Goal: Task Accomplishment & Management: Complete application form

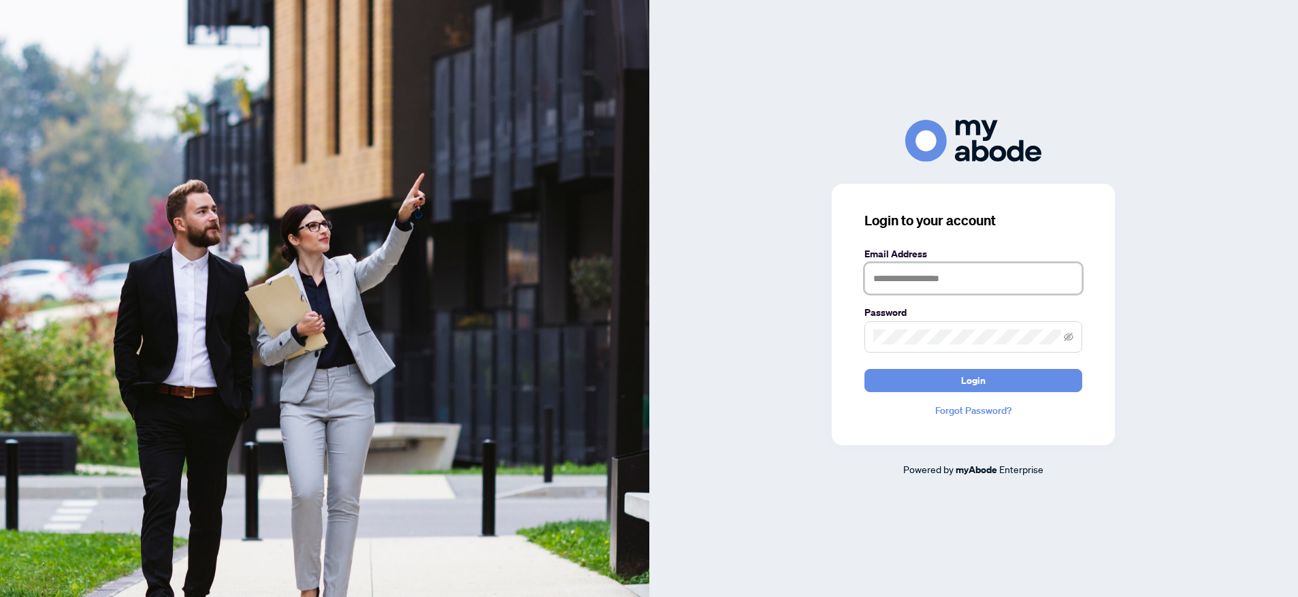
click at [889, 274] on input "text" at bounding box center [974, 278] width 218 height 31
type input "**********"
click at [996, 385] on button "Login" at bounding box center [974, 380] width 218 height 23
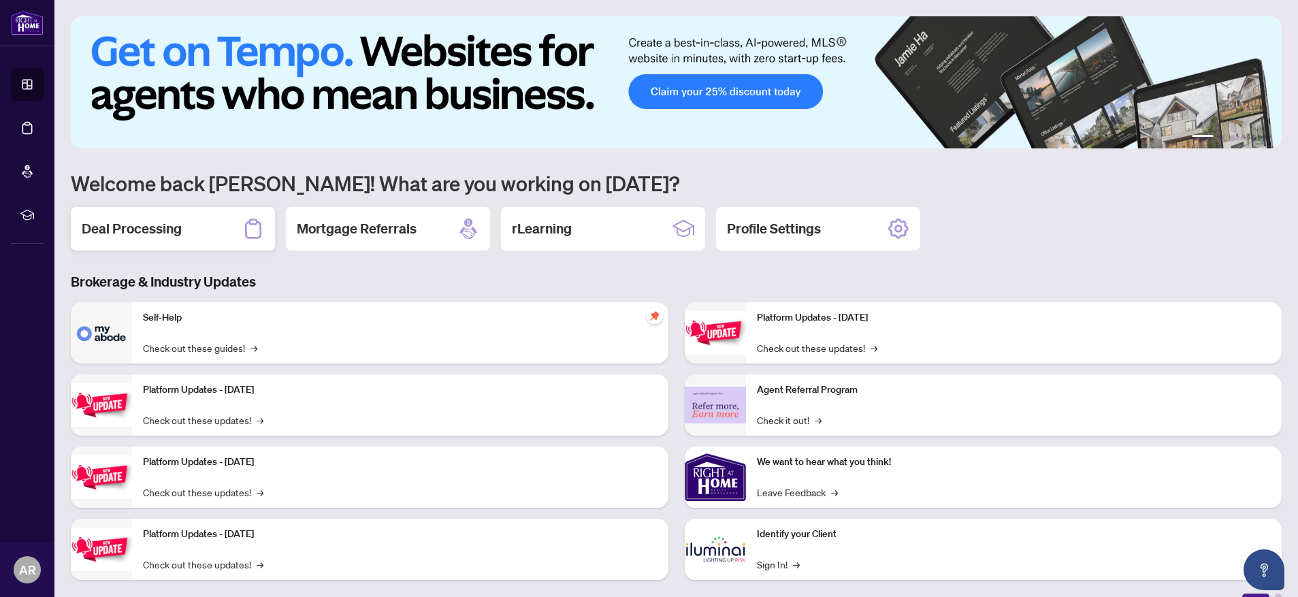
click at [190, 233] on div "Deal Processing" at bounding box center [173, 229] width 204 height 44
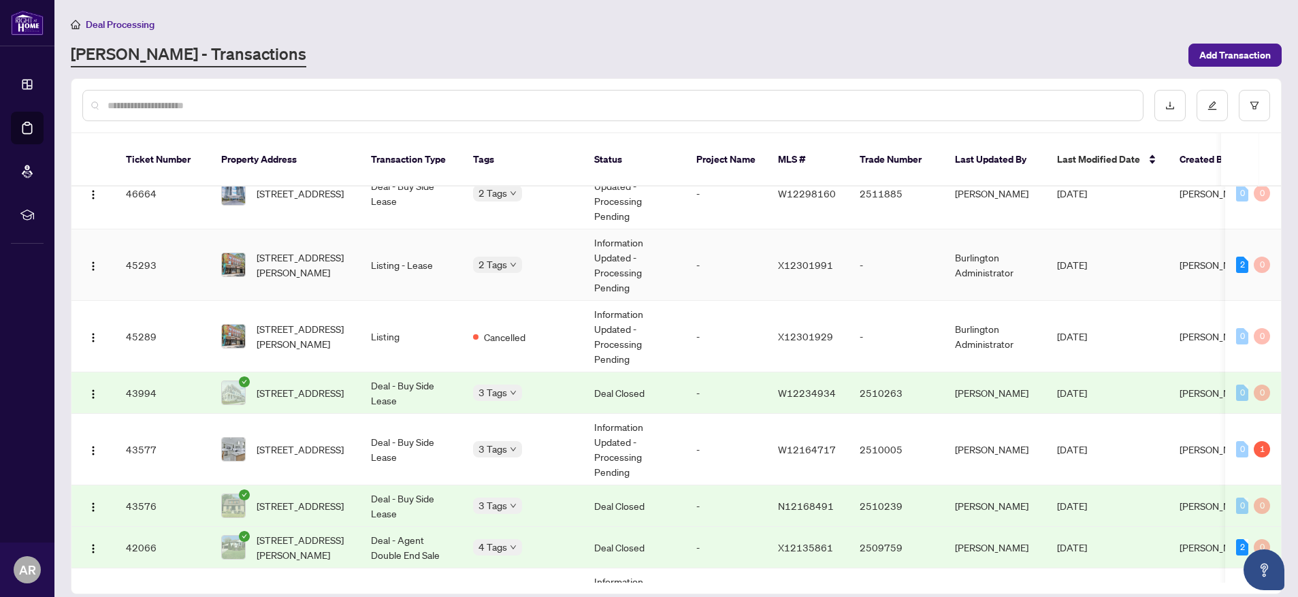
scroll to position [160, 0]
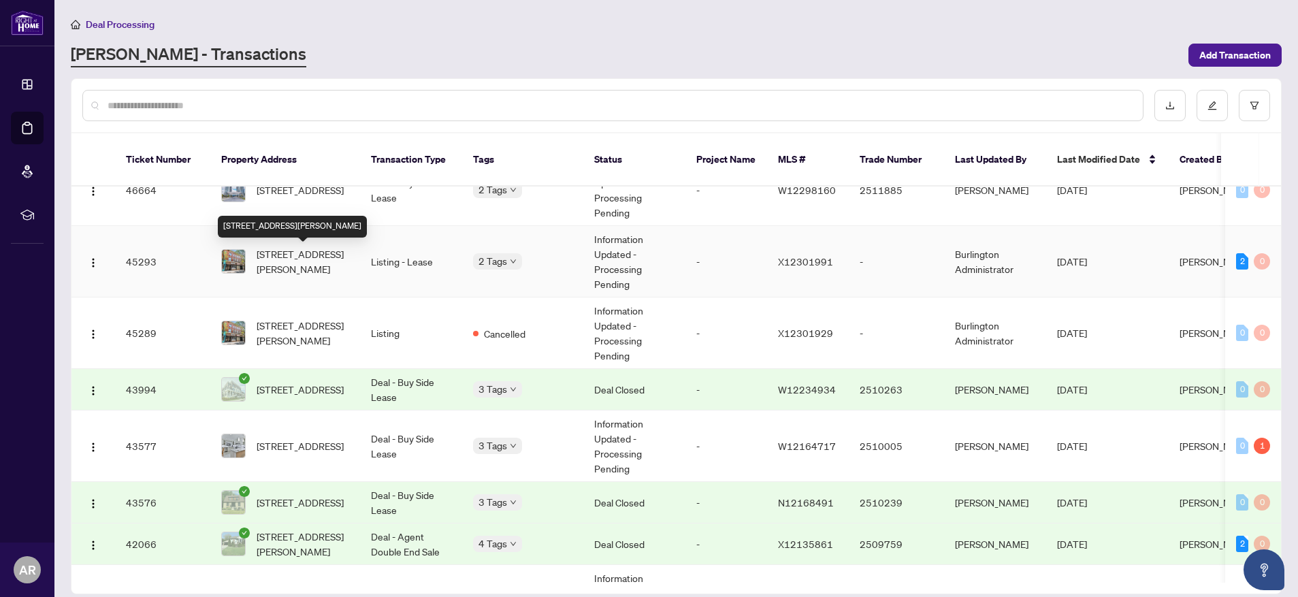
click at [306, 265] on span "302-283 King St, Hamilton, Ontario L8N 1B9, Canada" at bounding box center [303, 261] width 93 height 30
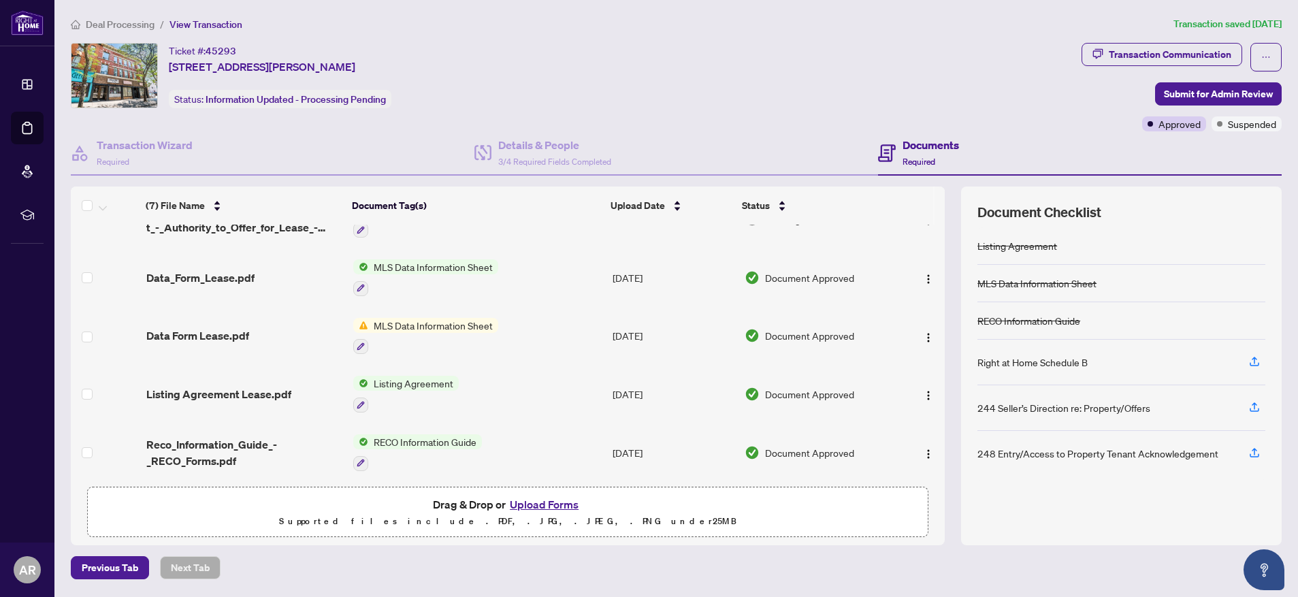
scroll to position [149, 0]
click at [553, 500] on button "Upload Forms" at bounding box center [544, 505] width 77 height 18
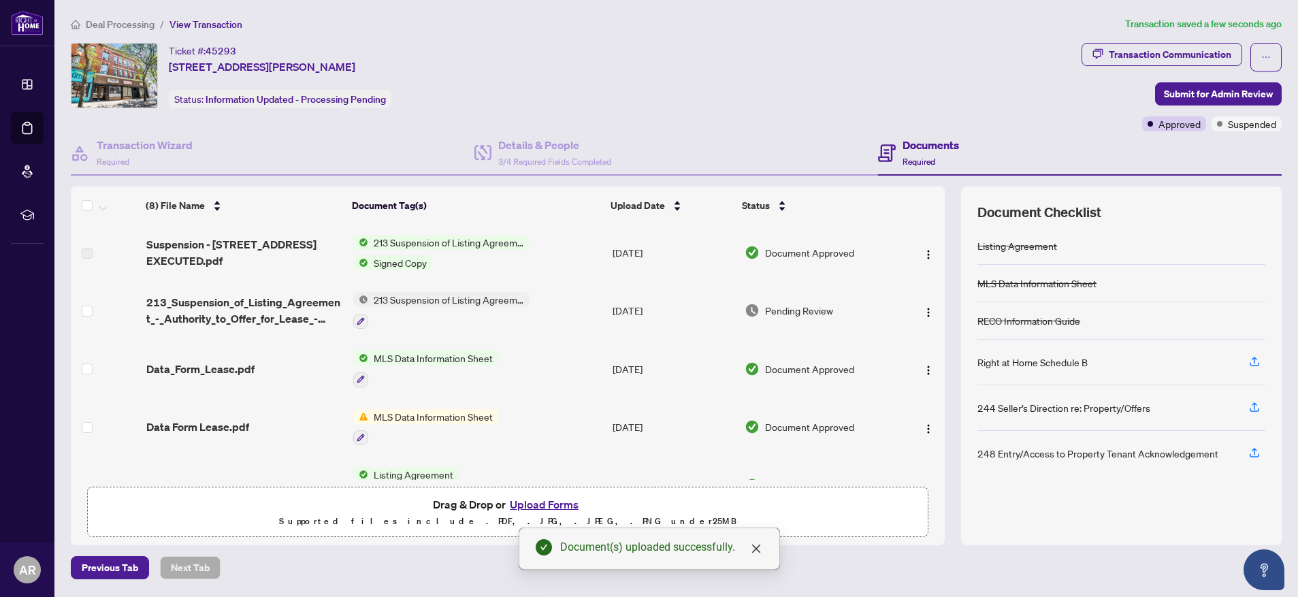
scroll to position [0, 0]
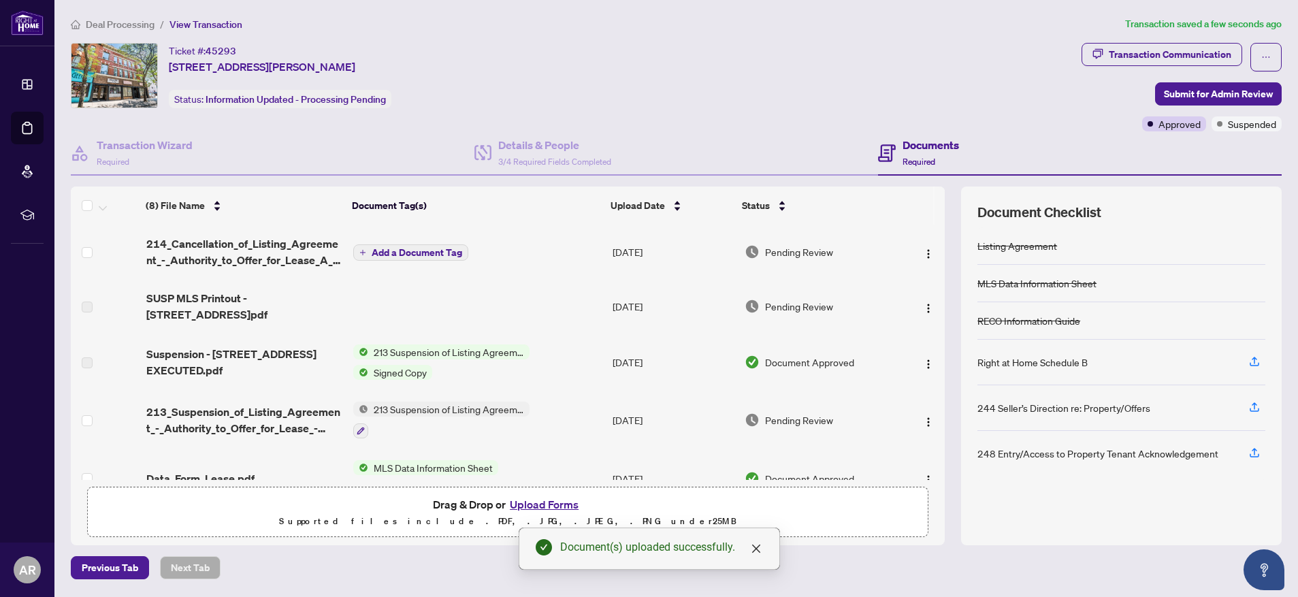
click at [432, 254] on span "Add a Document Tag" at bounding box center [417, 253] width 91 height 10
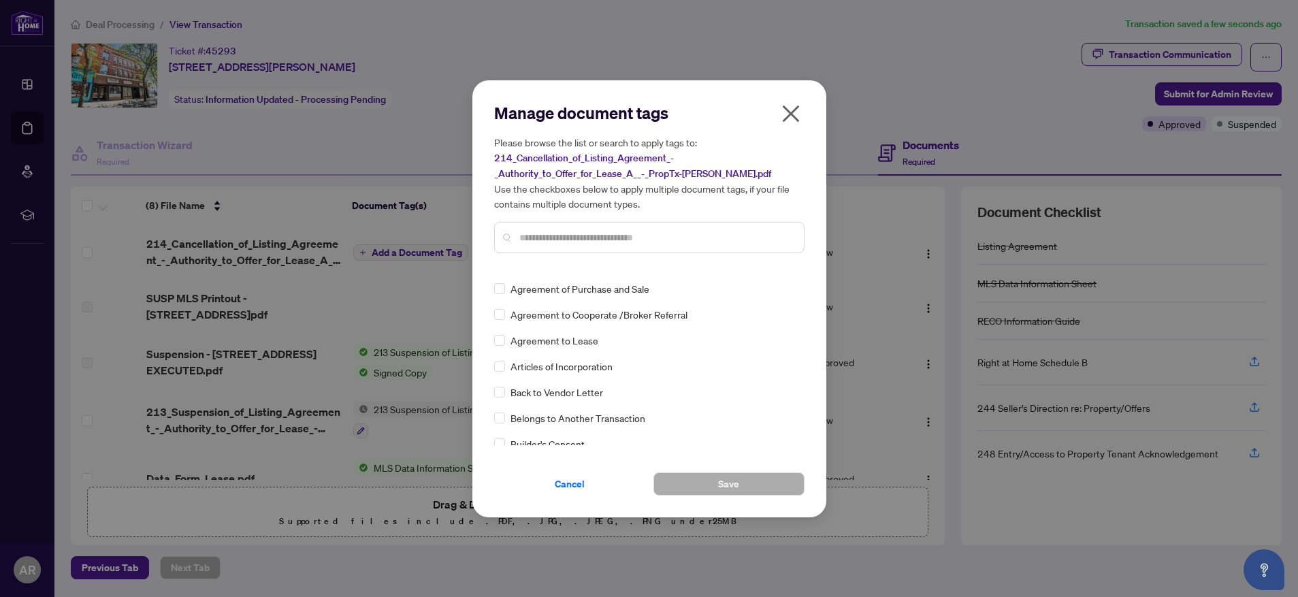
scroll to position [263, 0]
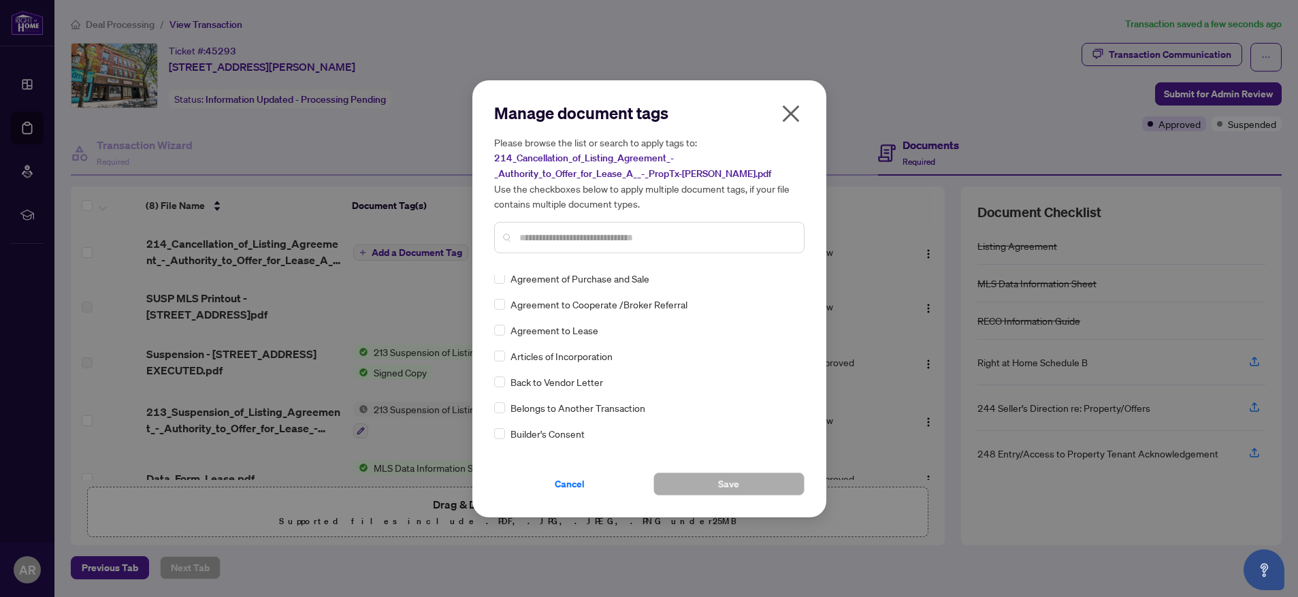
click at [542, 236] on input "text" at bounding box center [656, 237] width 274 height 15
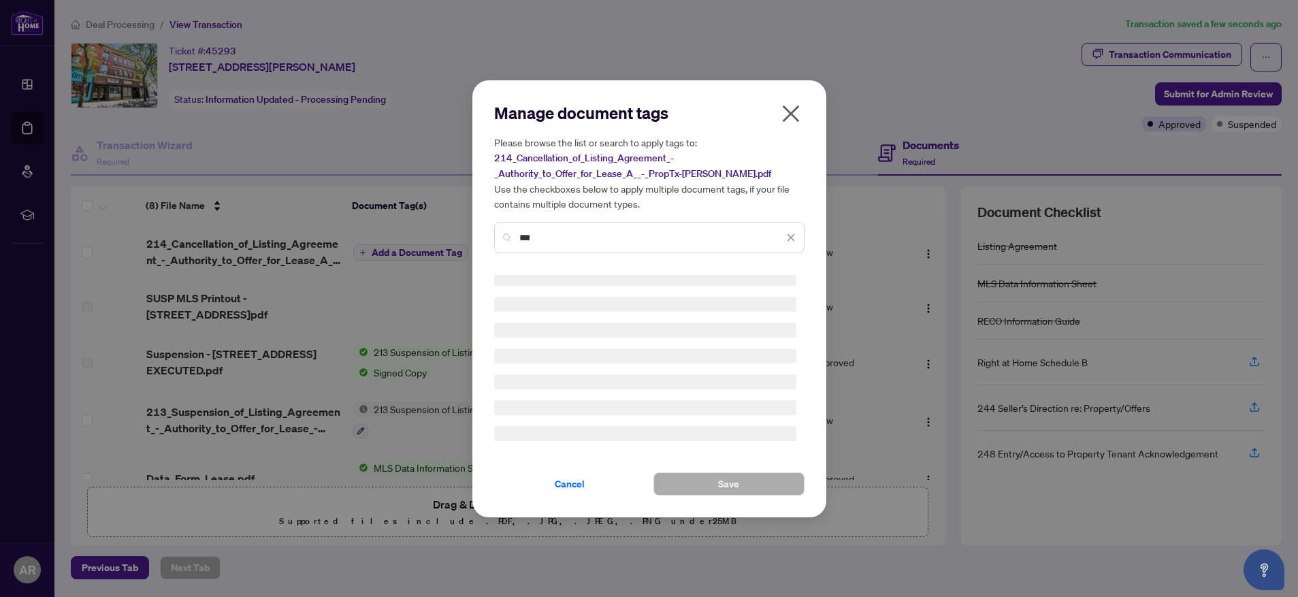
scroll to position [0, 0]
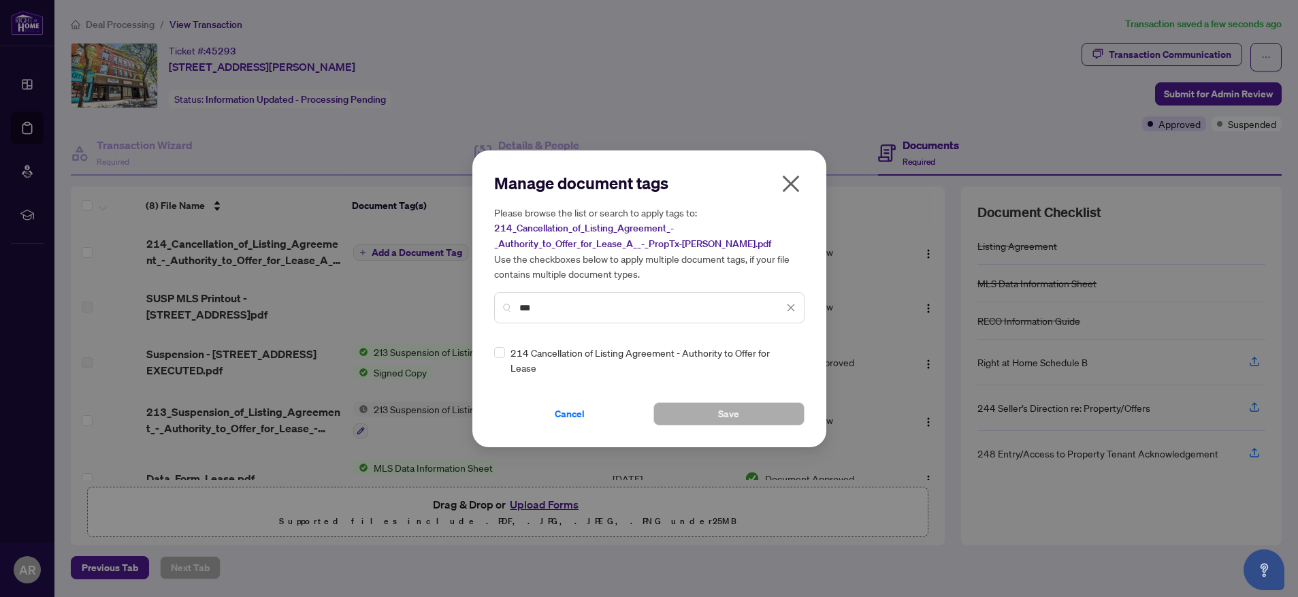
type input "***"
click at [741, 412] on button "Save" at bounding box center [729, 413] width 151 height 23
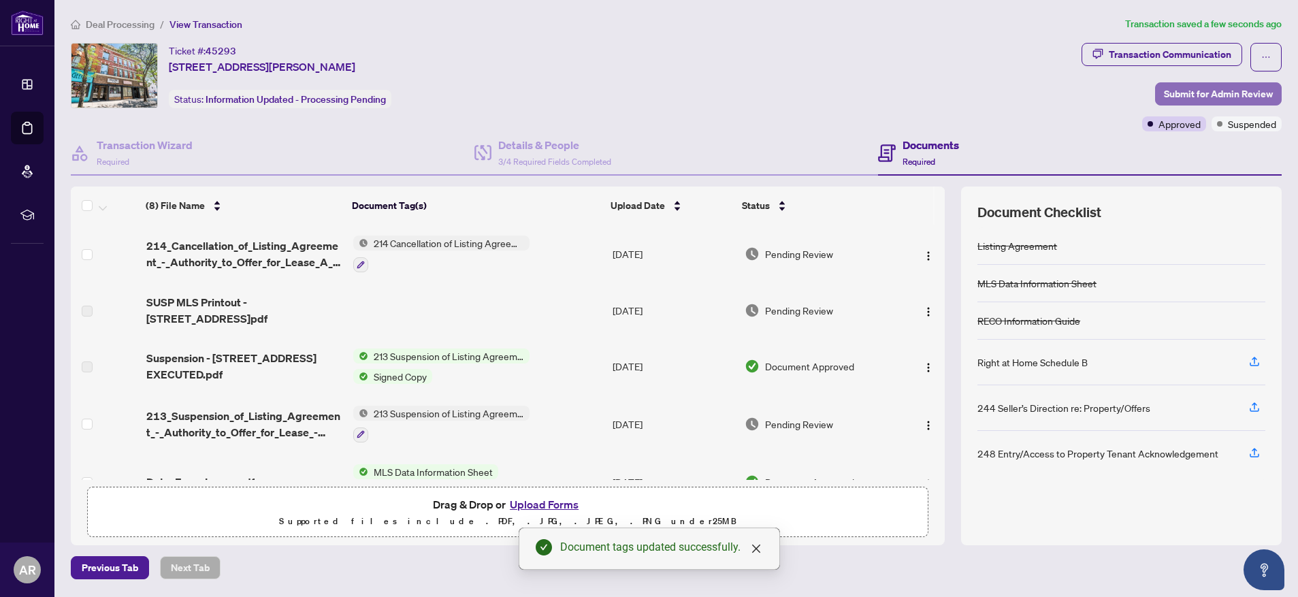
click at [1241, 90] on span "Submit for Admin Review" at bounding box center [1218, 94] width 109 height 22
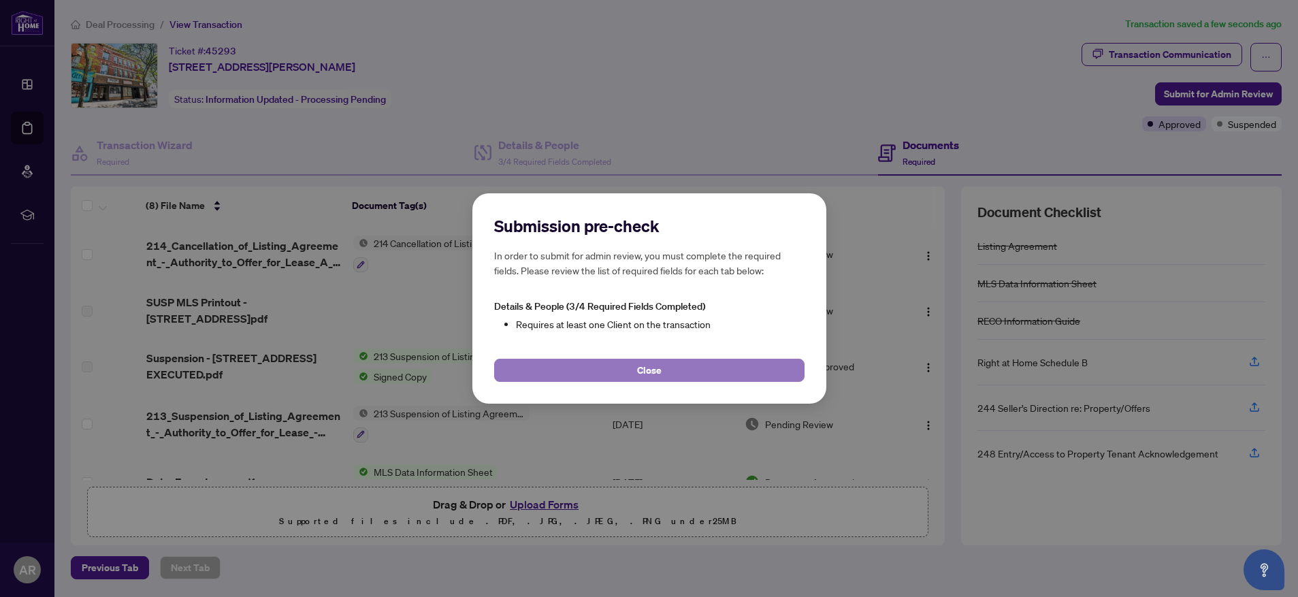
click at [691, 364] on button "Close" at bounding box center [649, 370] width 310 height 23
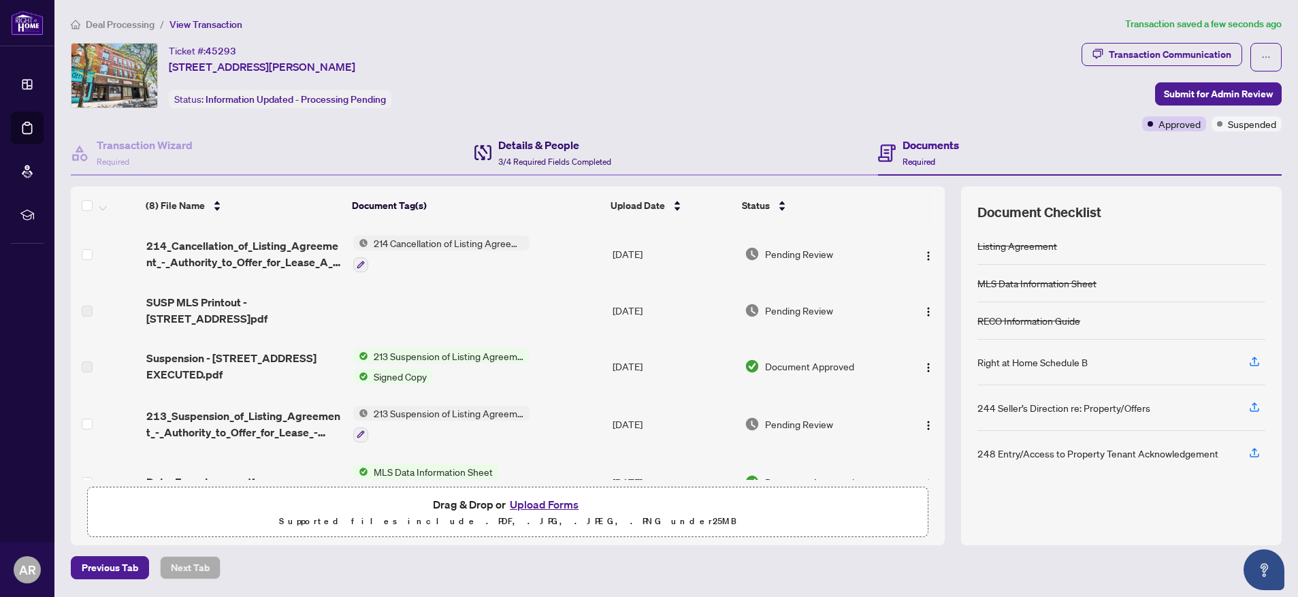
click at [549, 151] on h4 "Details & People" at bounding box center [554, 145] width 113 height 16
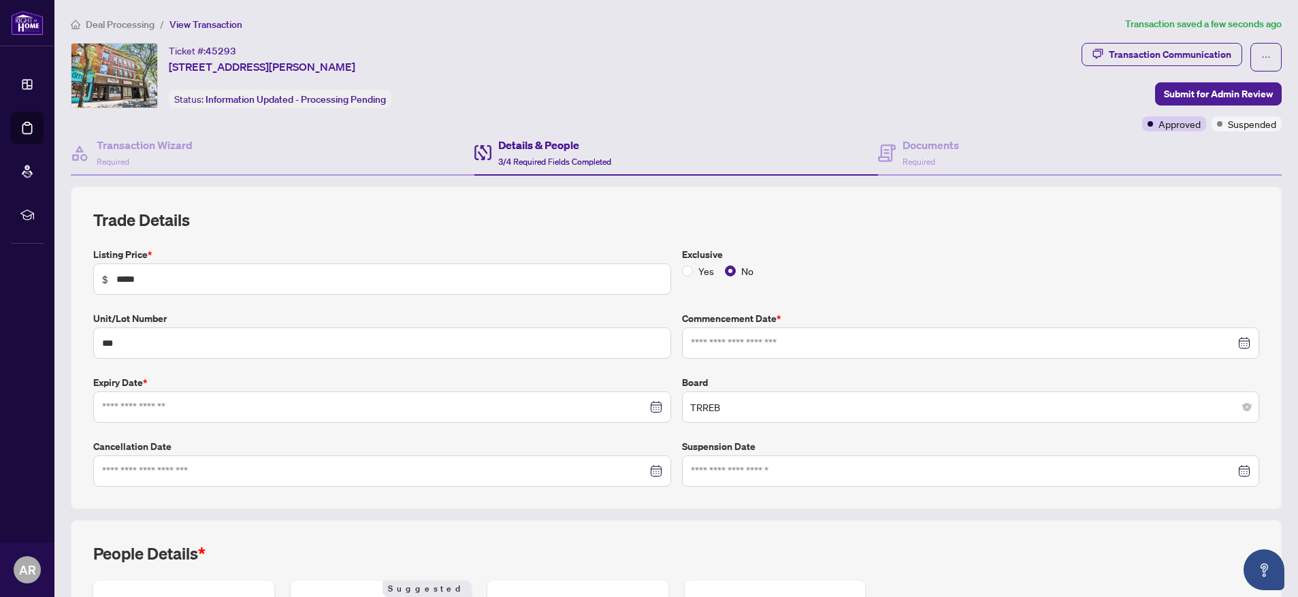
type input "**********"
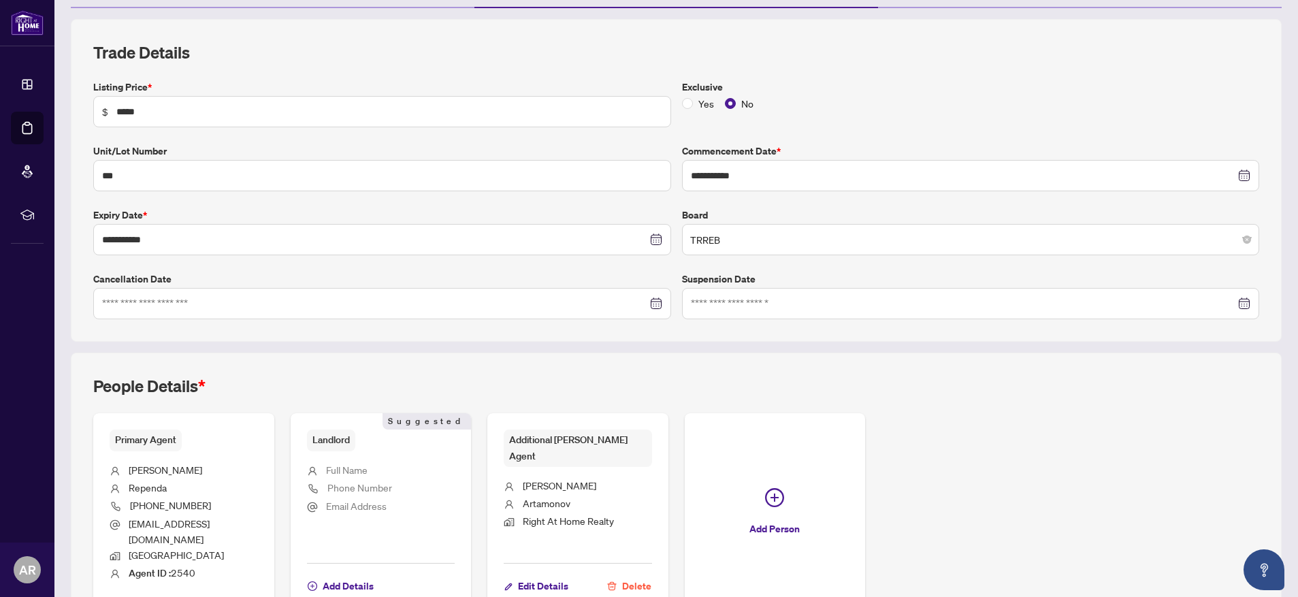
scroll to position [242, 0]
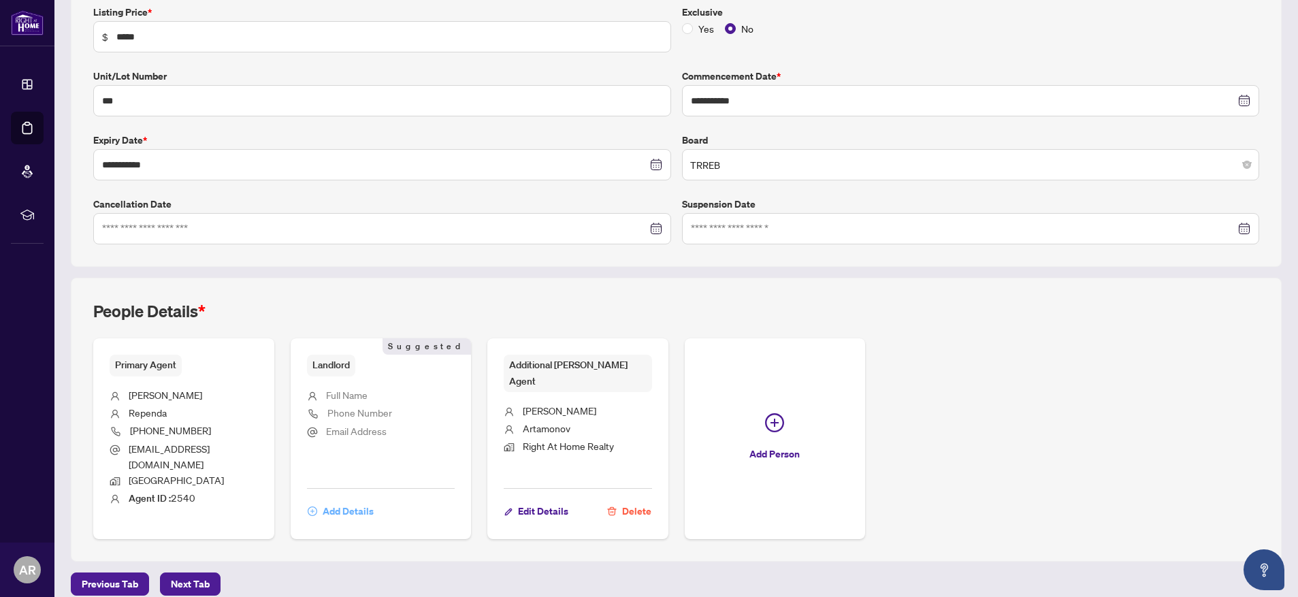
click at [345, 500] on span "Add Details" at bounding box center [348, 511] width 51 height 22
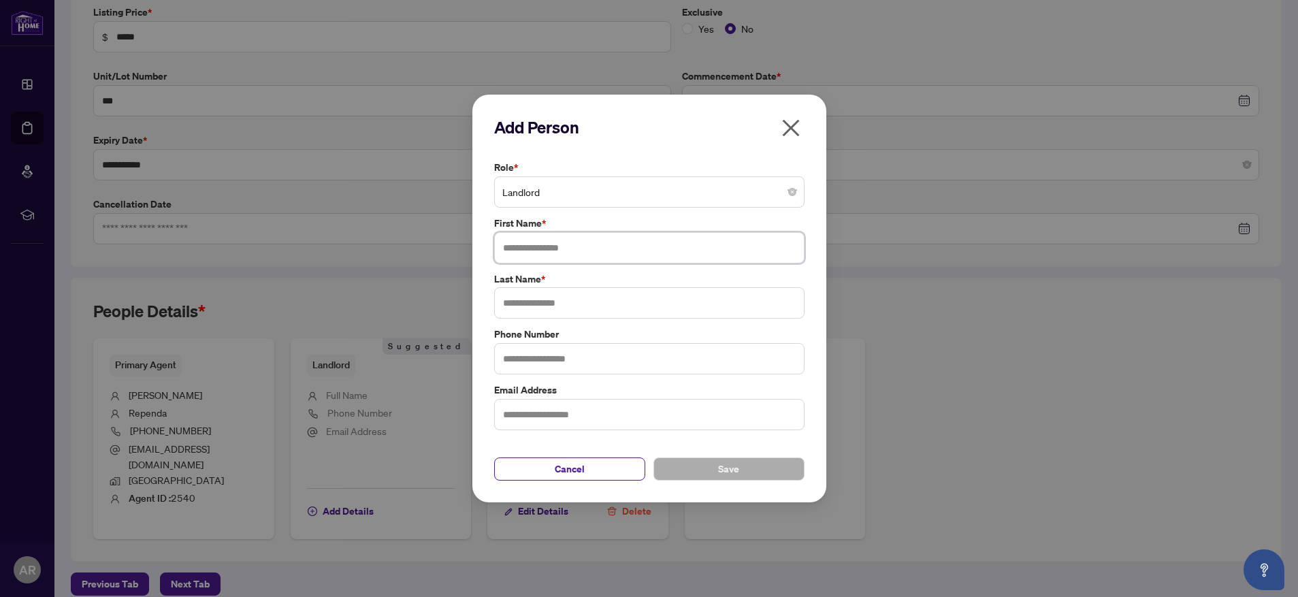
click at [566, 253] on input "text" at bounding box center [649, 247] width 310 height 31
type input "*******"
click at [561, 303] on input "text" at bounding box center [649, 302] width 310 height 31
type input "******"
click at [732, 472] on span "Save" at bounding box center [728, 469] width 21 height 22
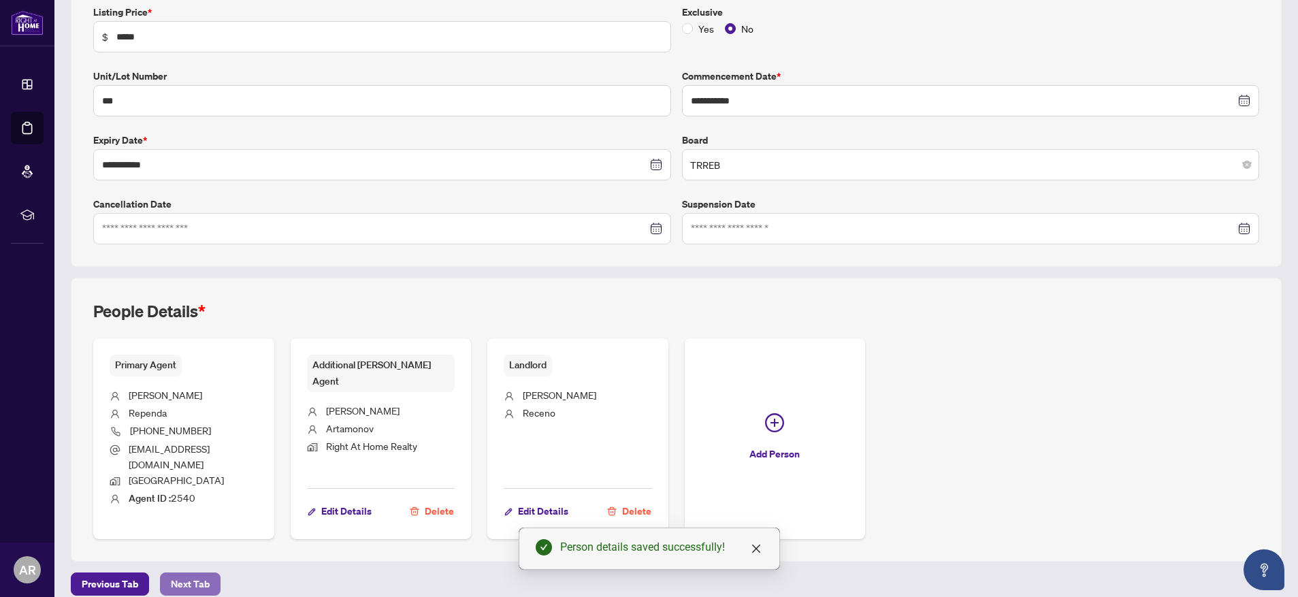
click at [191, 573] on span "Next Tab" at bounding box center [190, 584] width 39 height 22
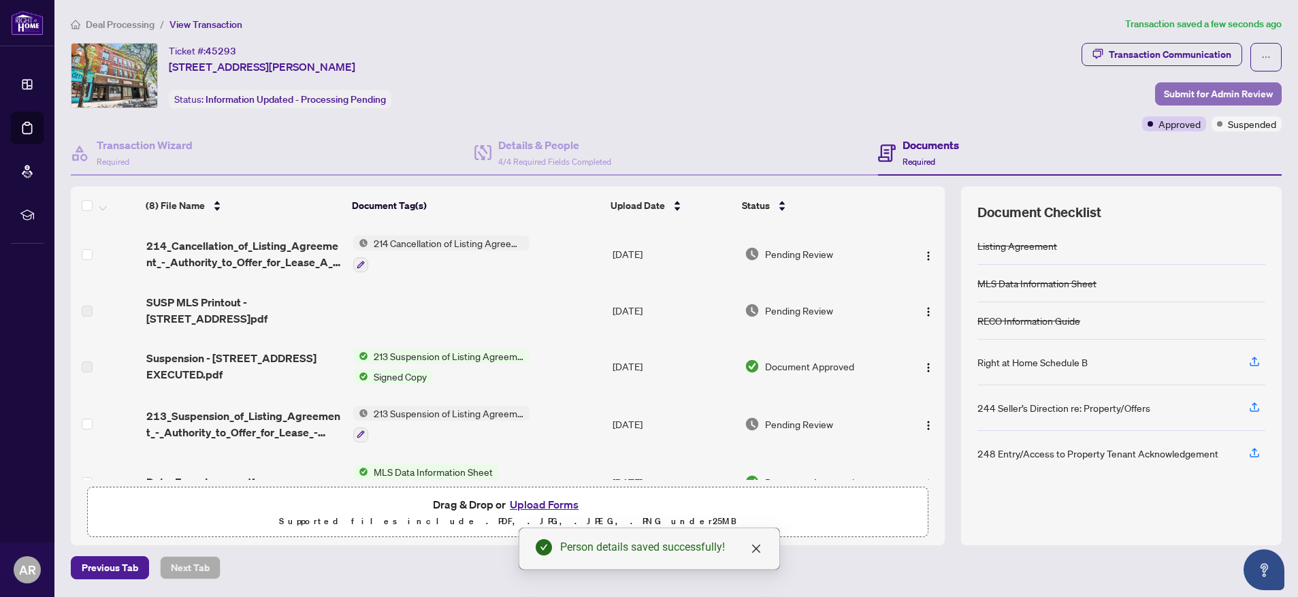
click at [1202, 95] on span "Submit for Admin Review" at bounding box center [1218, 94] width 109 height 22
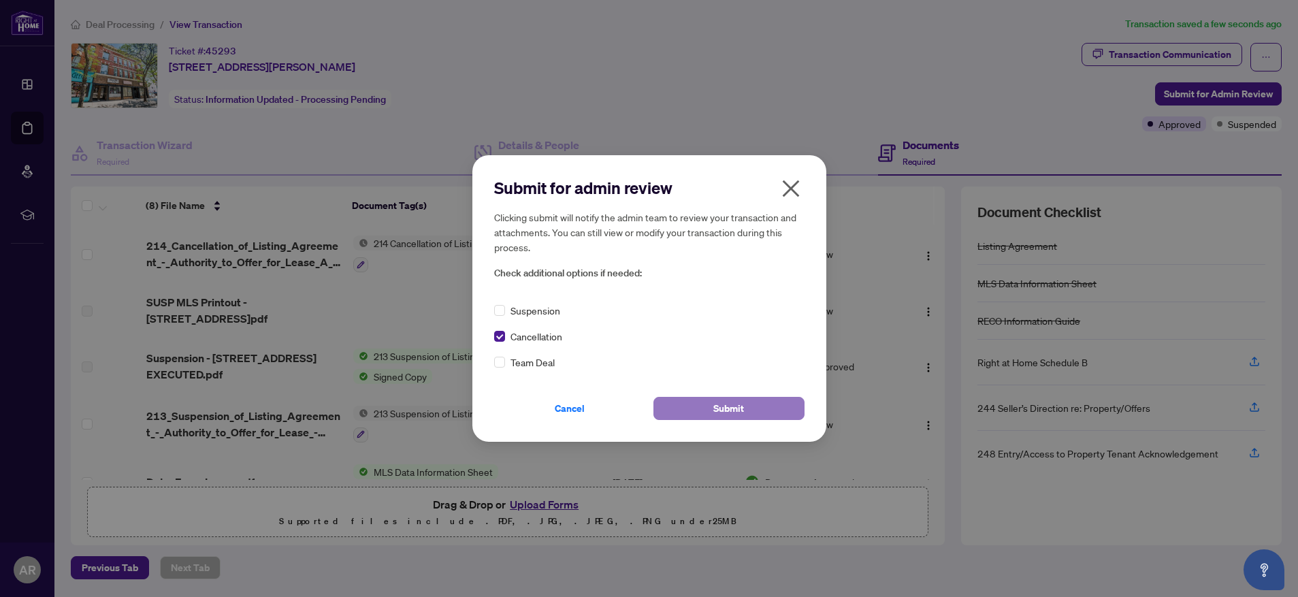
click at [732, 410] on span "Submit" at bounding box center [728, 409] width 31 height 22
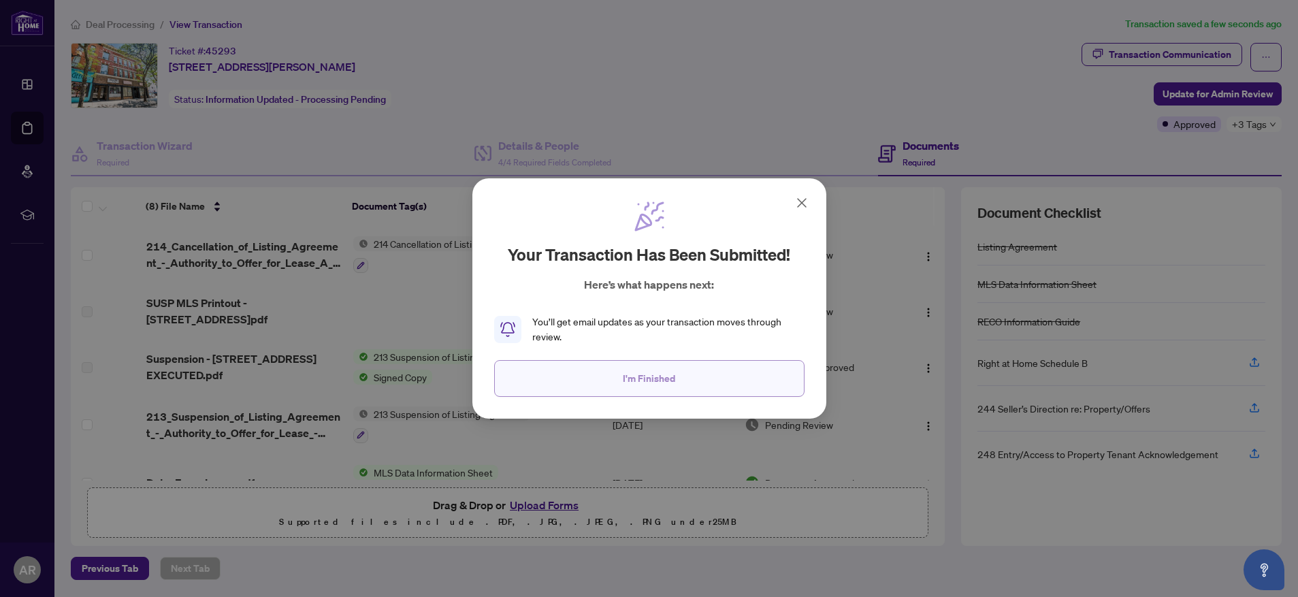
click at [708, 376] on button "I'm Finished" at bounding box center [649, 378] width 310 height 37
